Goal: Task Accomplishment & Management: Manage account settings

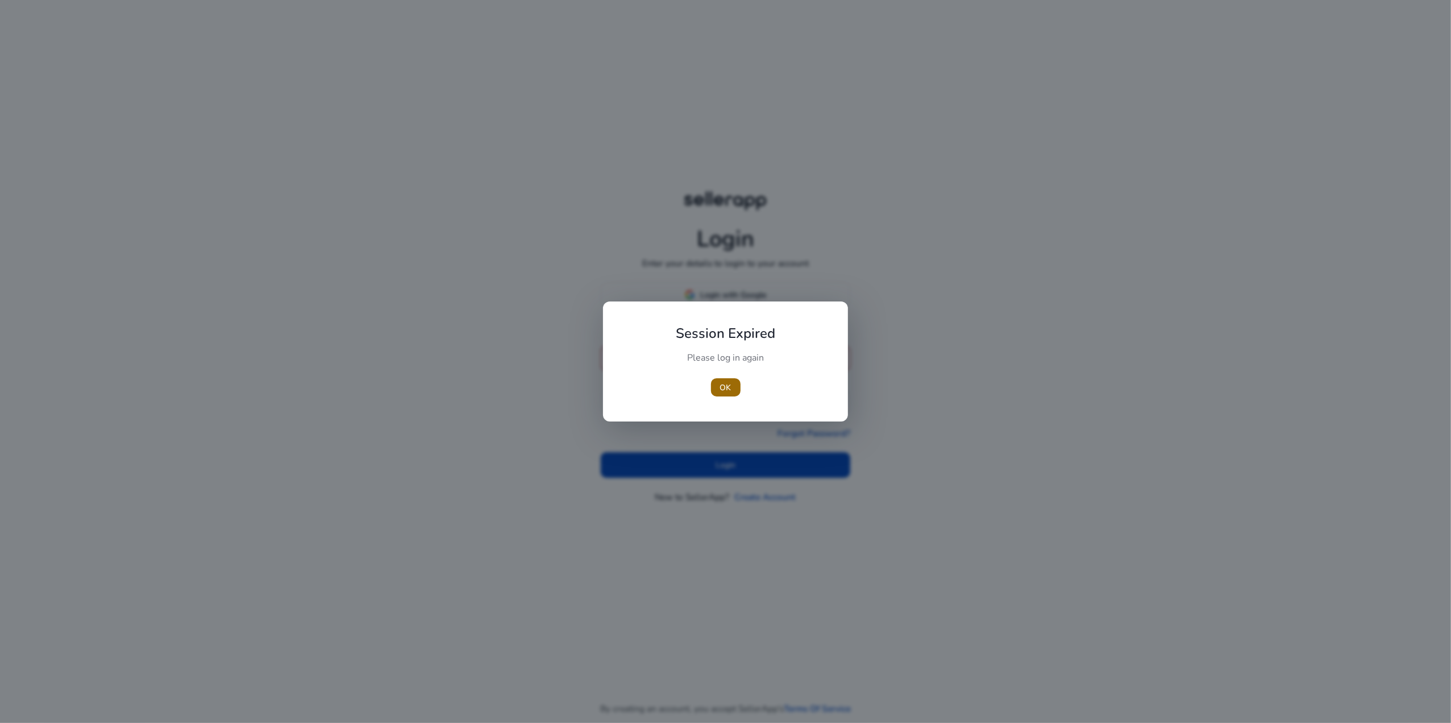
click at [723, 388] on span "OK" at bounding box center [725, 387] width 11 height 12
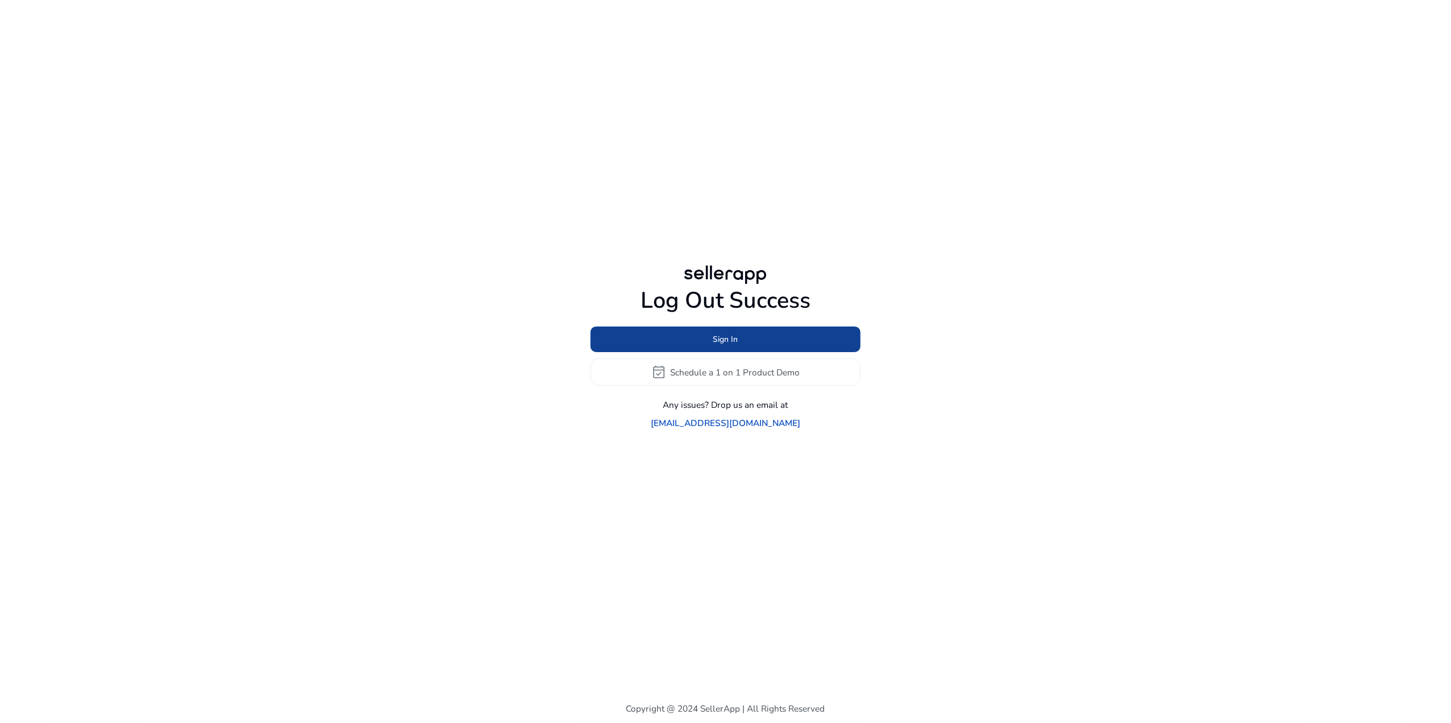
click at [726, 345] on span "Sign In" at bounding box center [725, 339] width 25 height 12
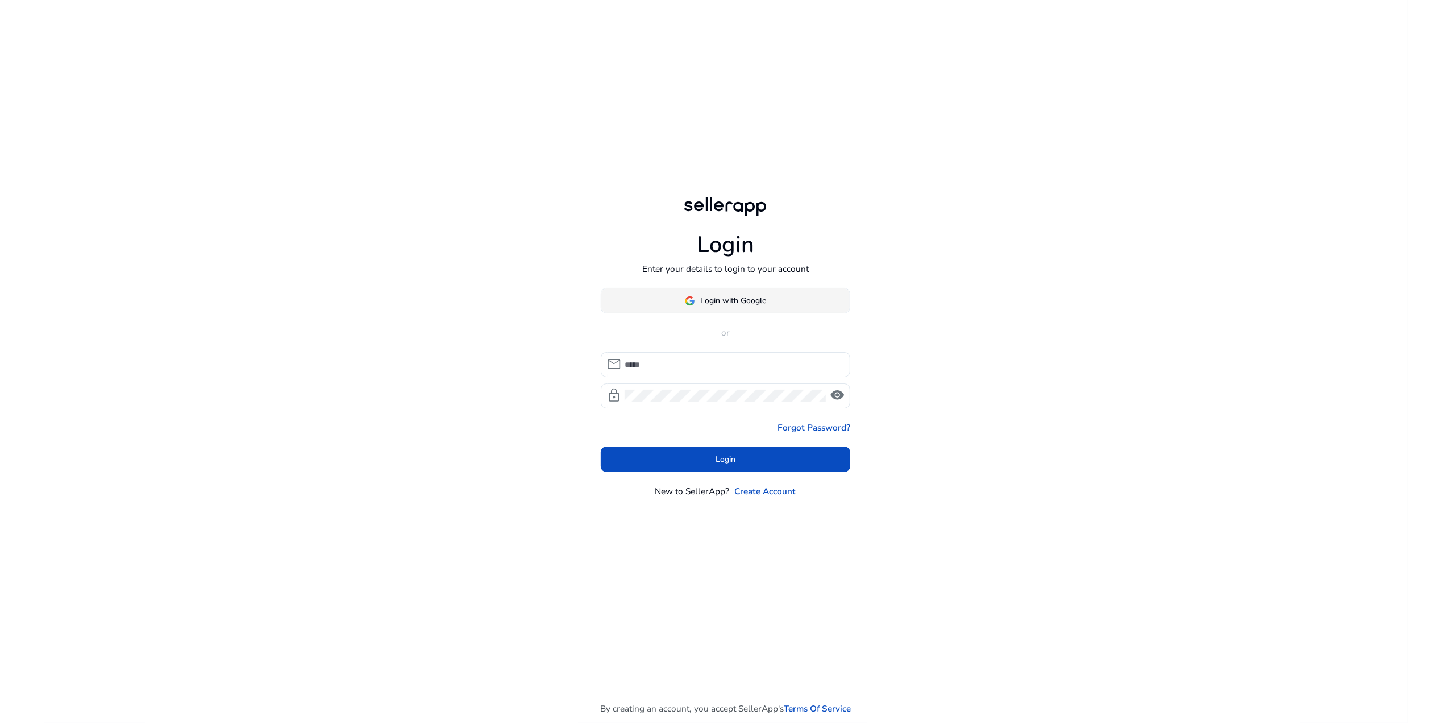
click at [720, 302] on span "Login with Google" at bounding box center [734, 300] width 66 height 12
